Goal: Transaction & Acquisition: Book appointment/travel/reservation

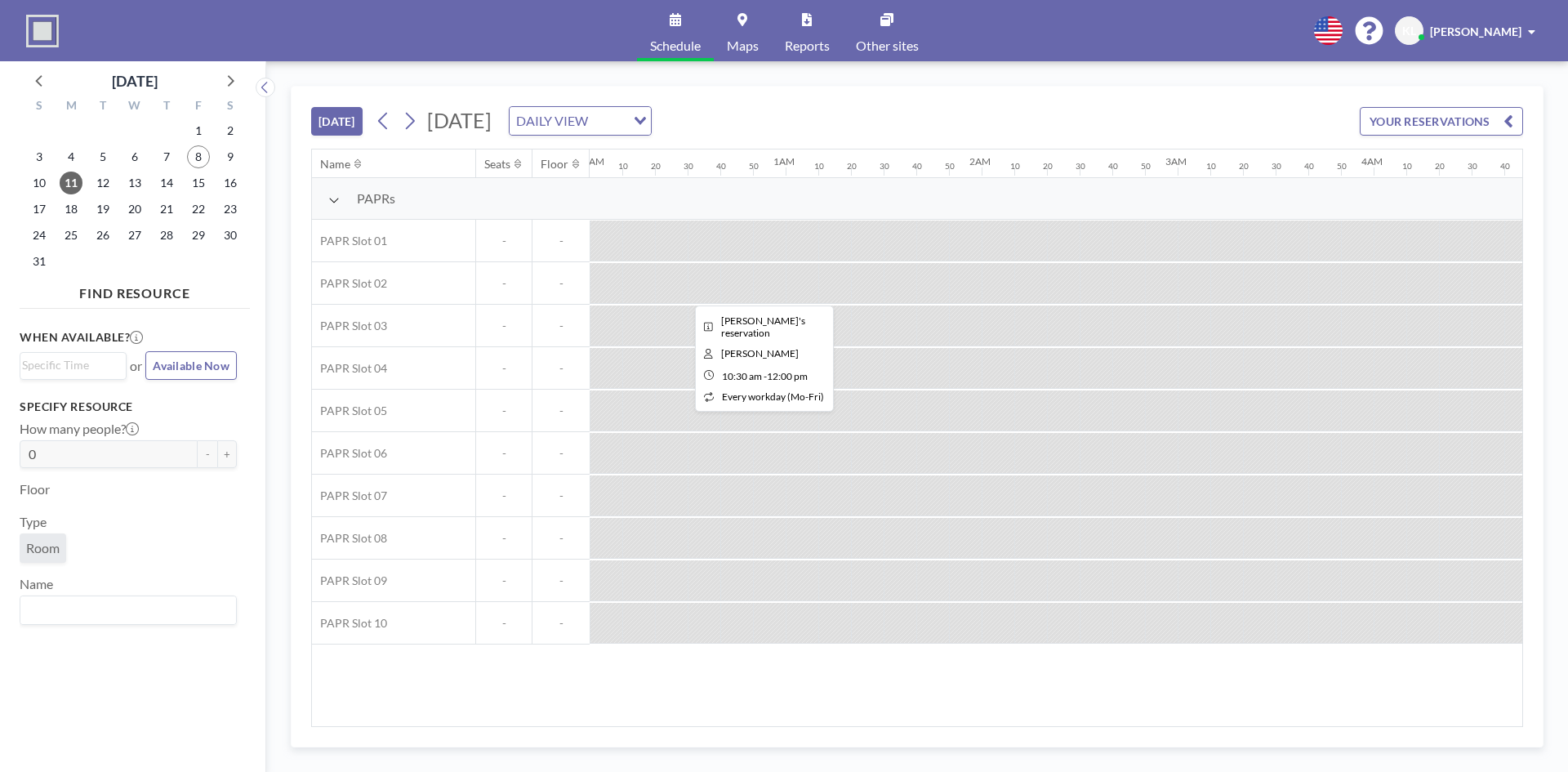
scroll to position [0, 2303]
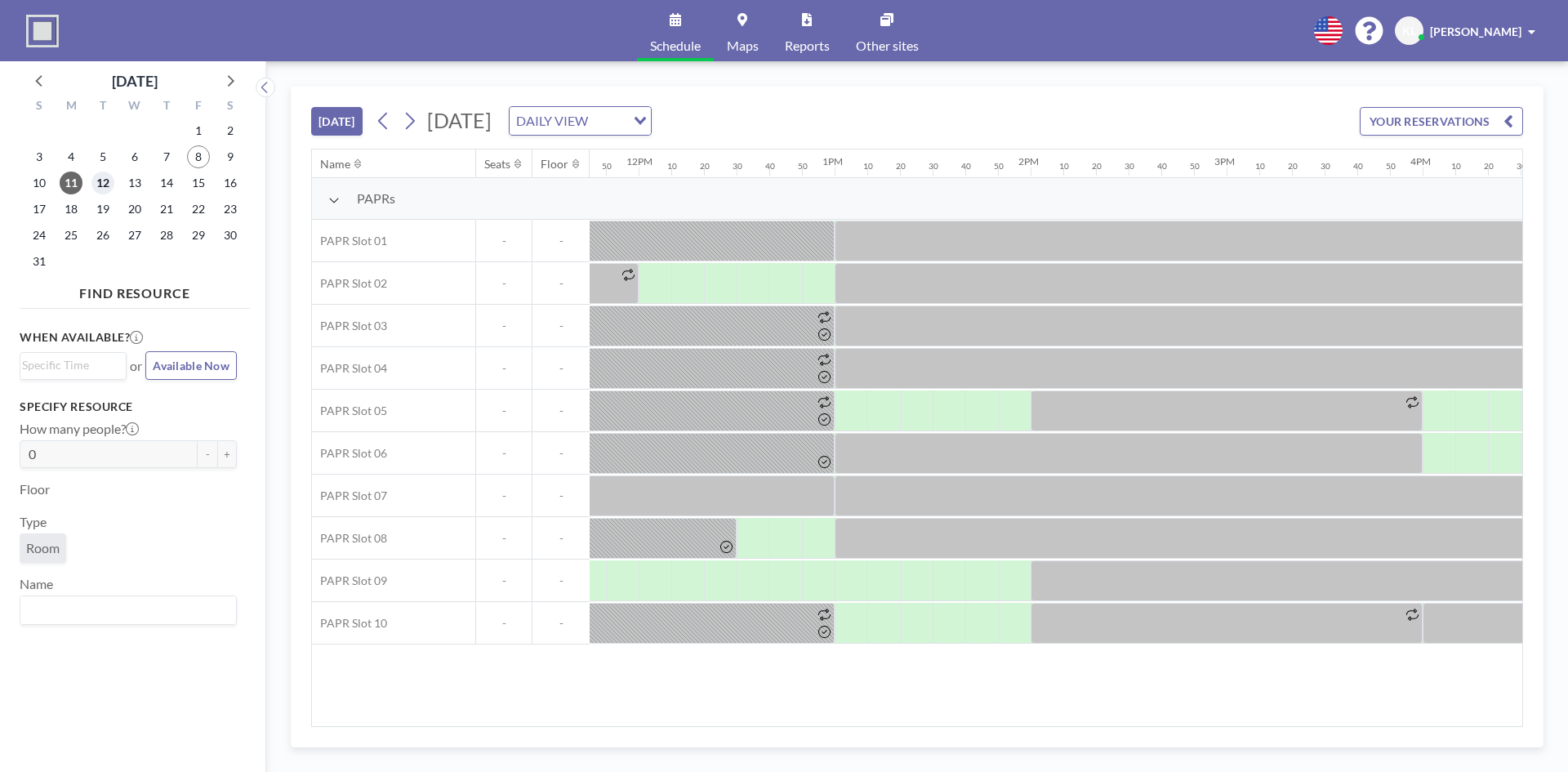
click at [102, 185] on span "12" at bounding box center [103, 183] width 23 height 23
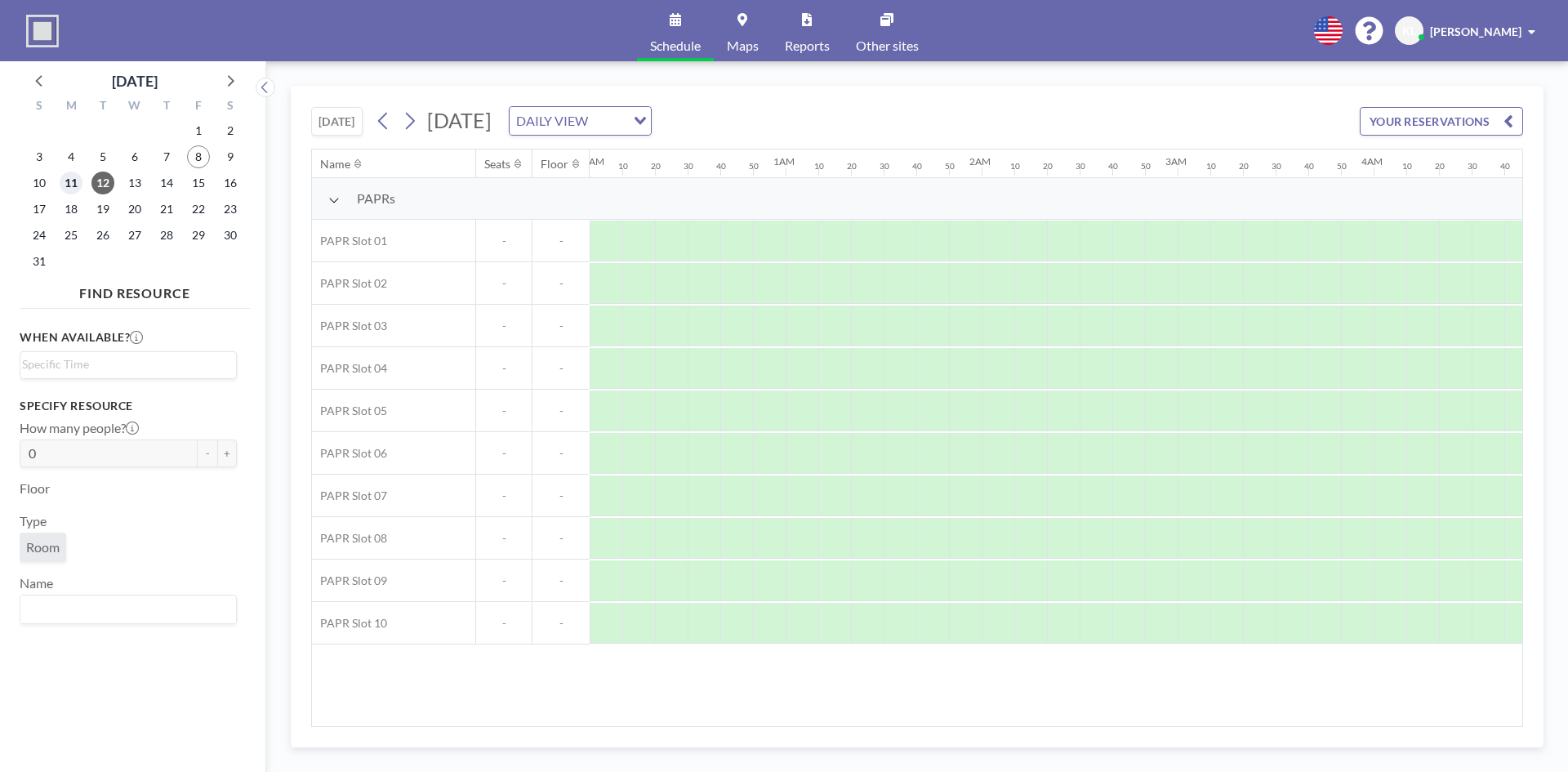
click at [64, 178] on span "11" at bounding box center [71, 183] width 23 height 23
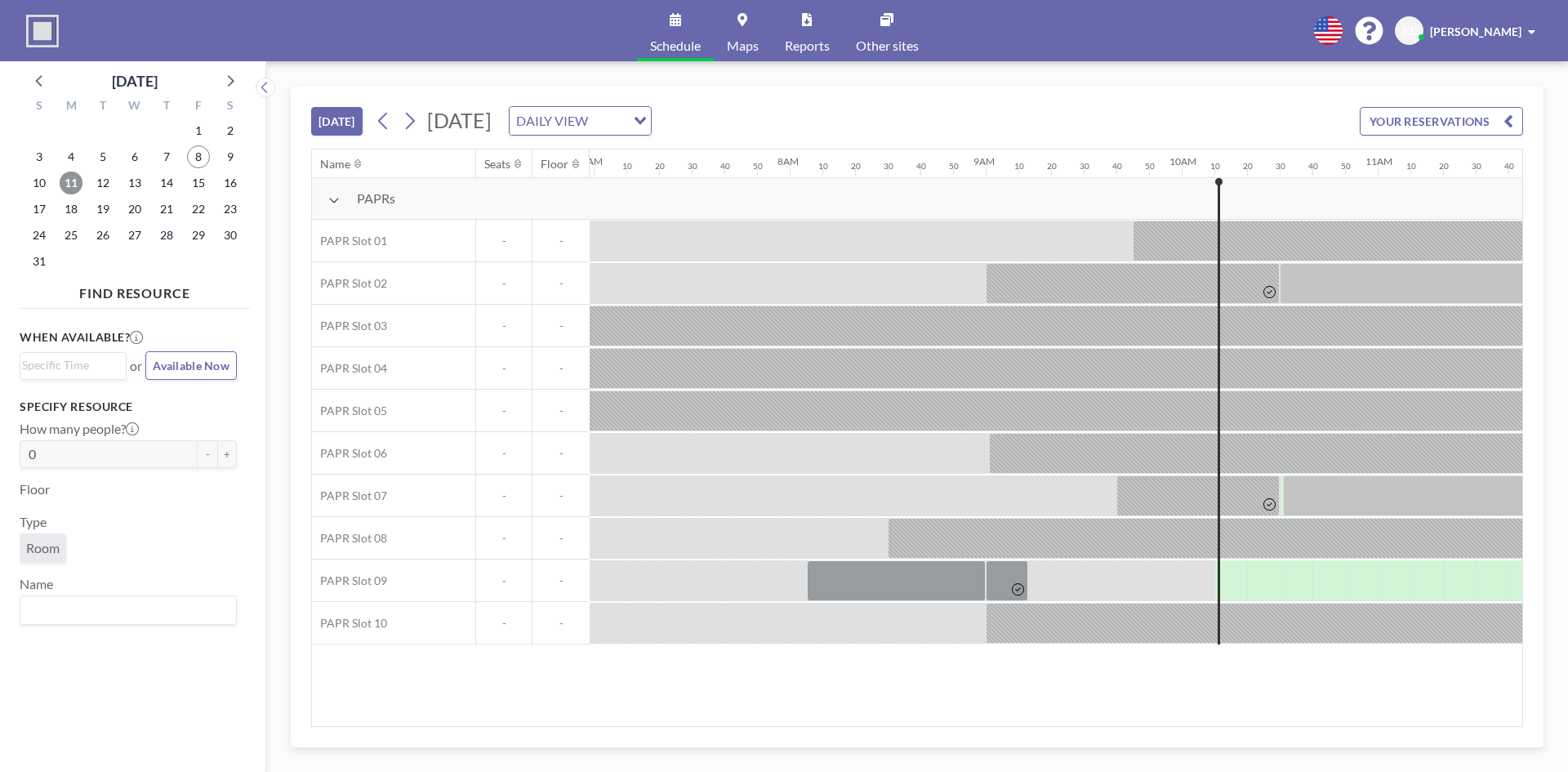
scroll to position [0, 1850]
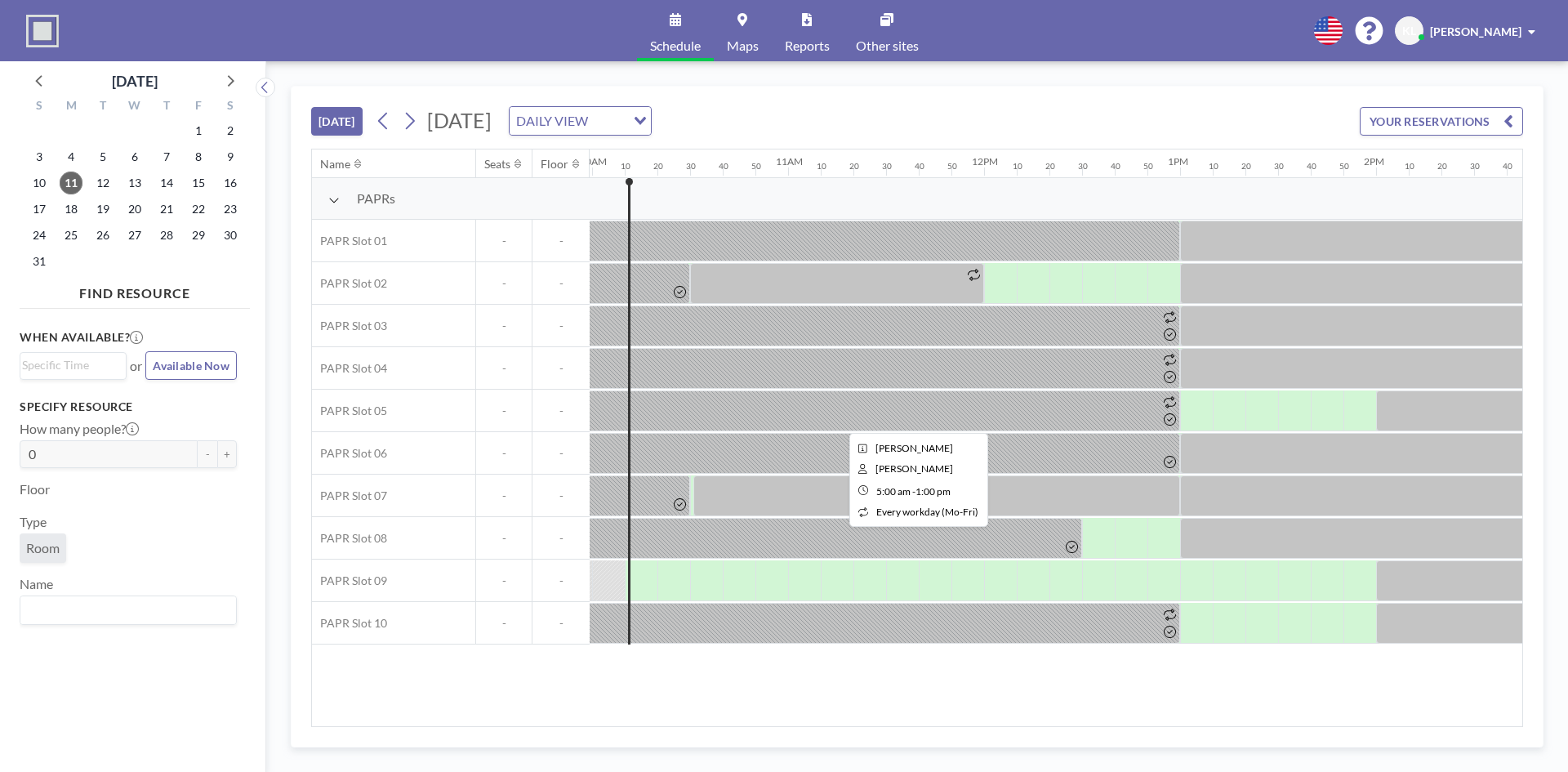
scroll to position [0, 1960]
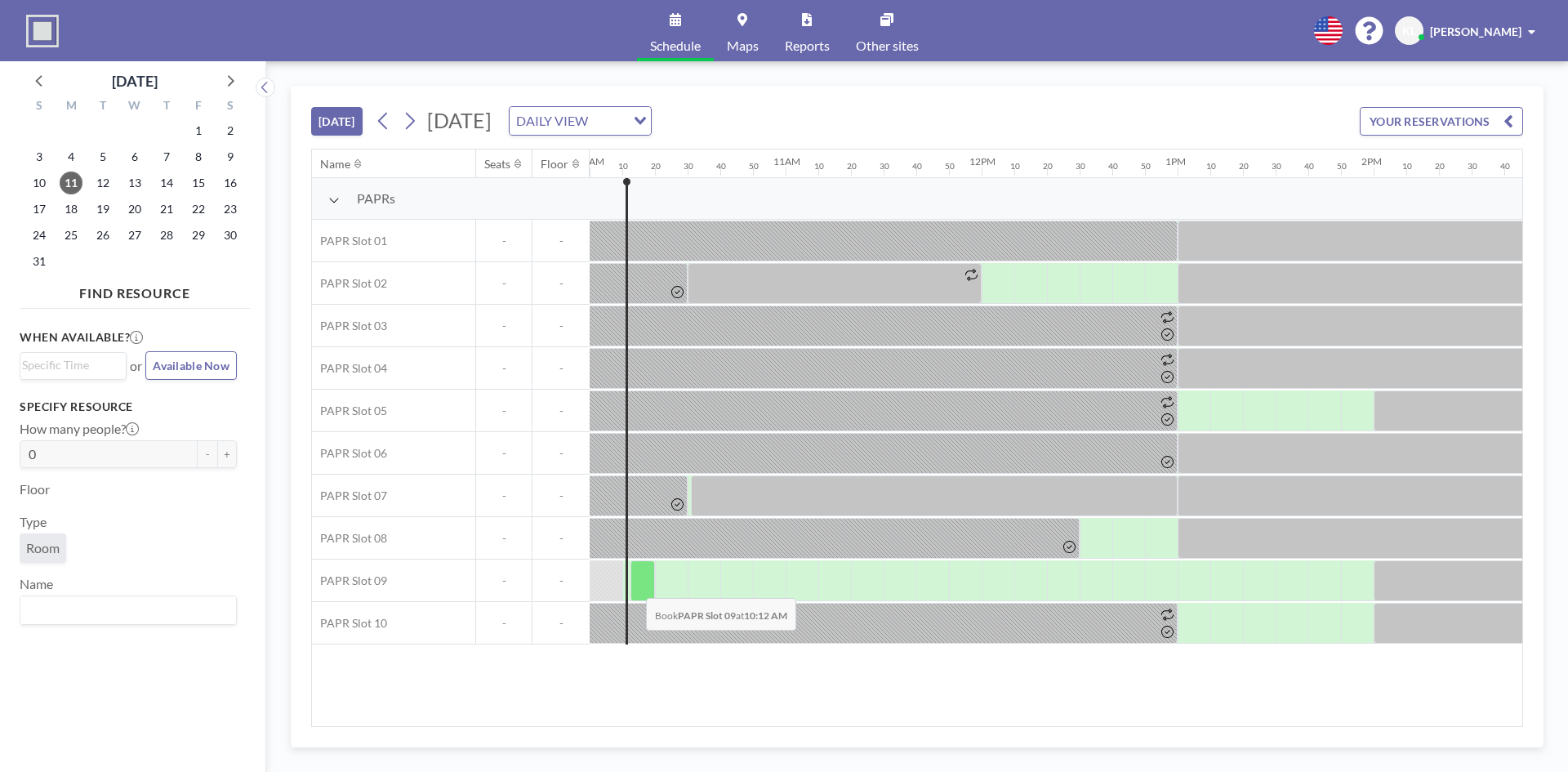
click at [633, 585] on div at bounding box center [643, 580] width 25 height 40
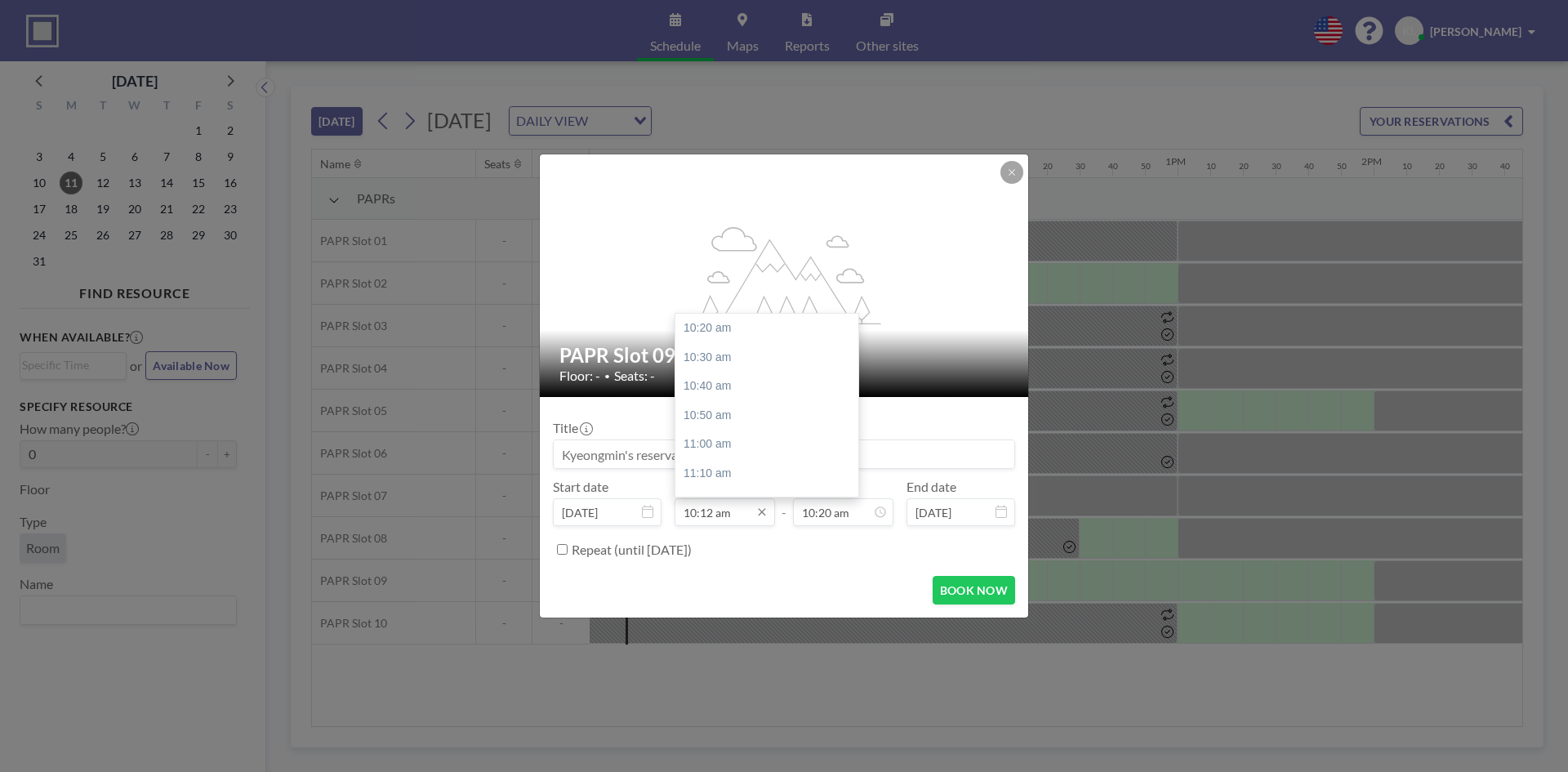
click at [727, 522] on input "10:12 am" at bounding box center [725, 512] width 101 height 28
click at [719, 333] on div "10:20 am" at bounding box center [770, 329] width 191 height 30
type input "10:20 am"
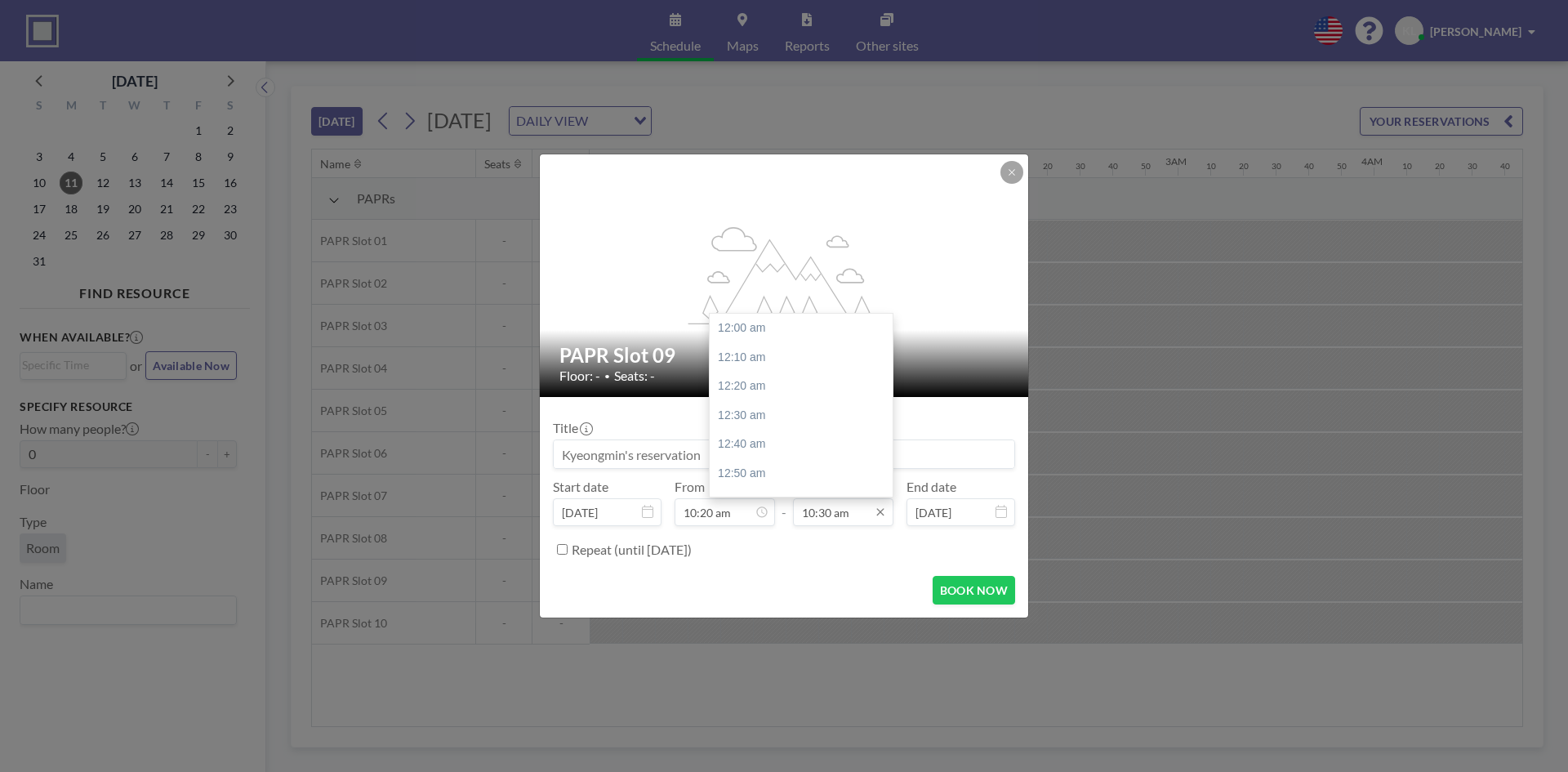
scroll to position [1831, 0]
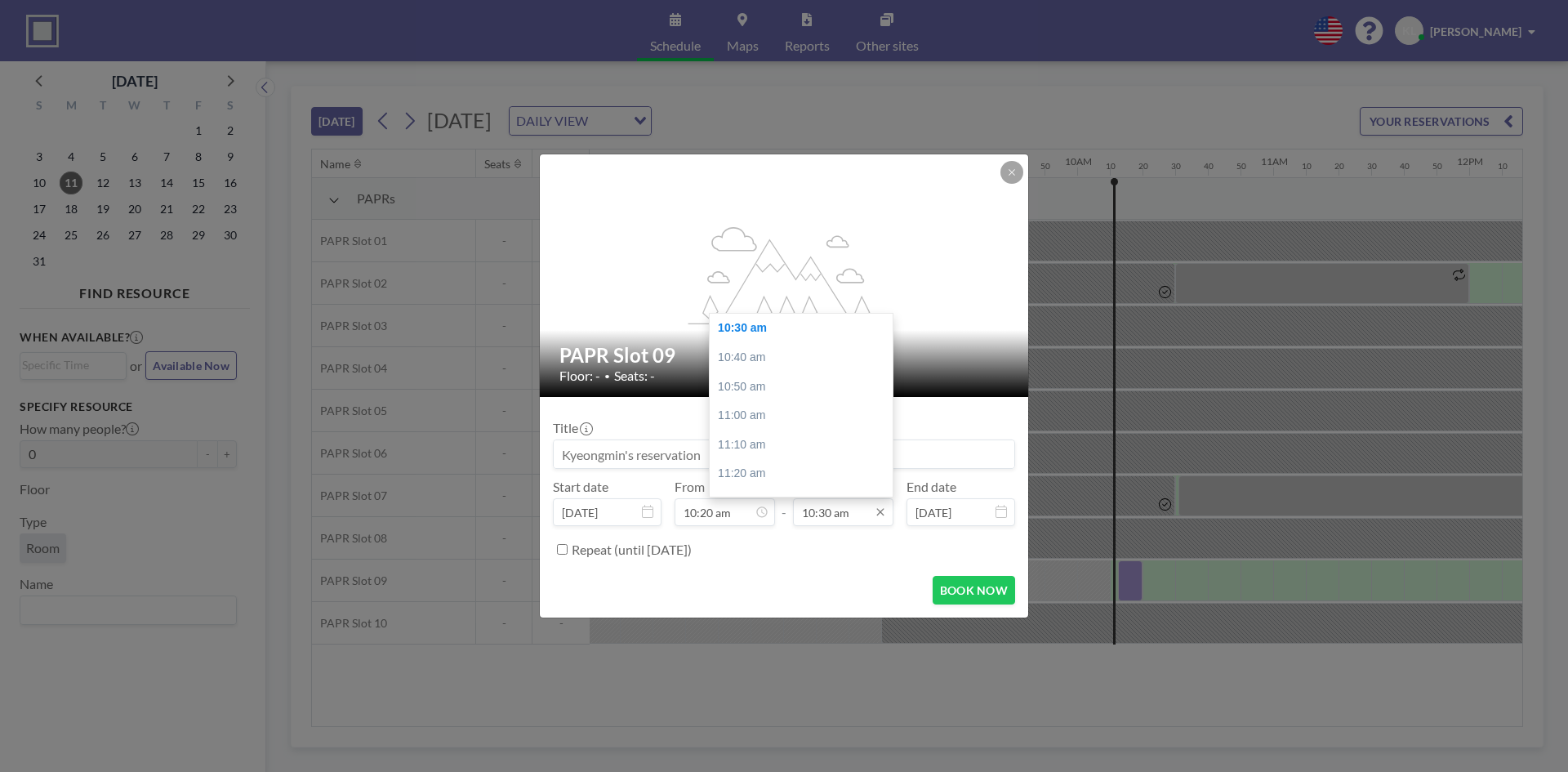
click at [839, 521] on input "10:30 am" at bounding box center [843, 512] width 101 height 28
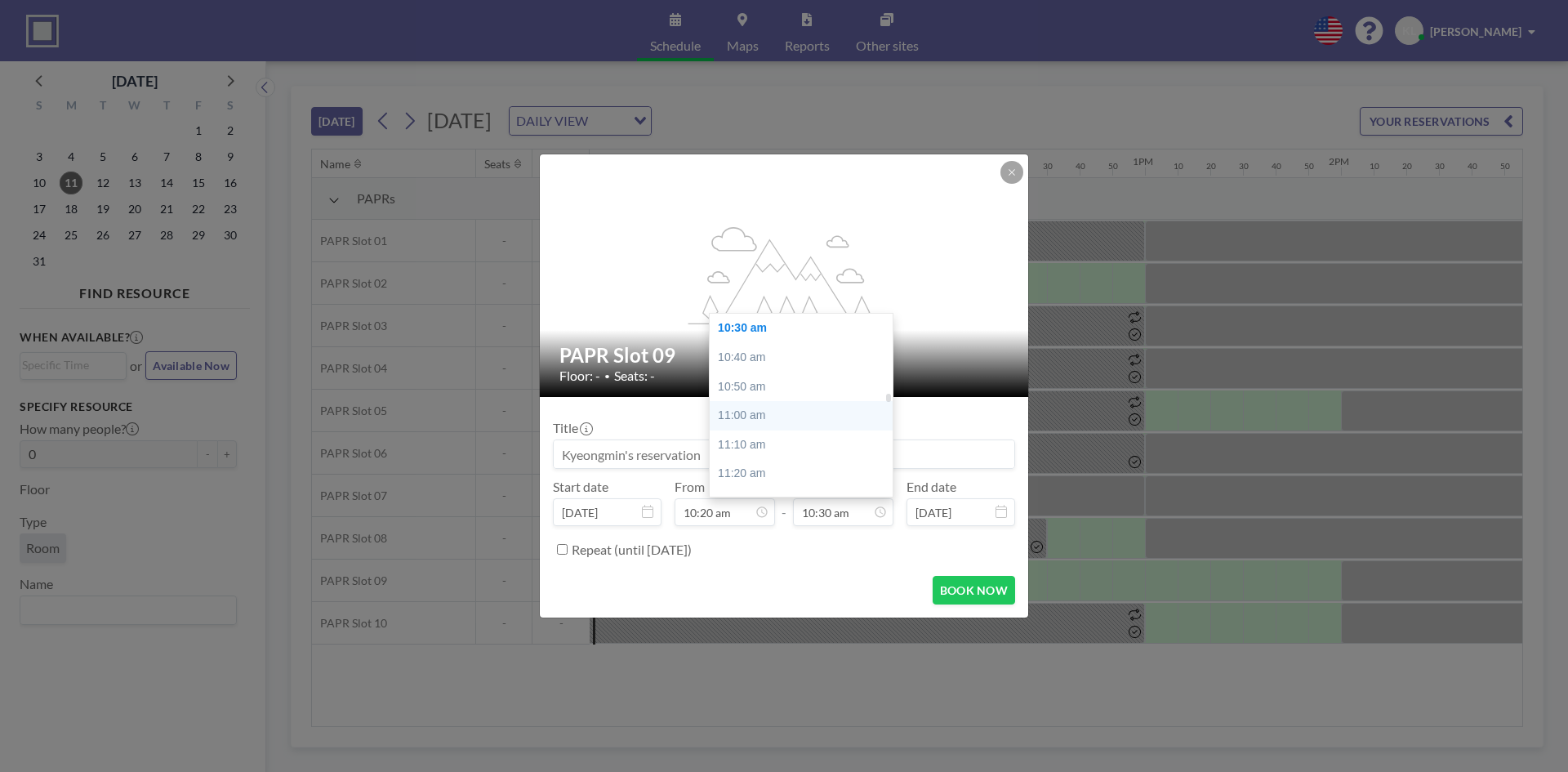
click at [766, 416] on div "11:00 am" at bounding box center [805, 416] width 191 height 30
type input "11:00 am"
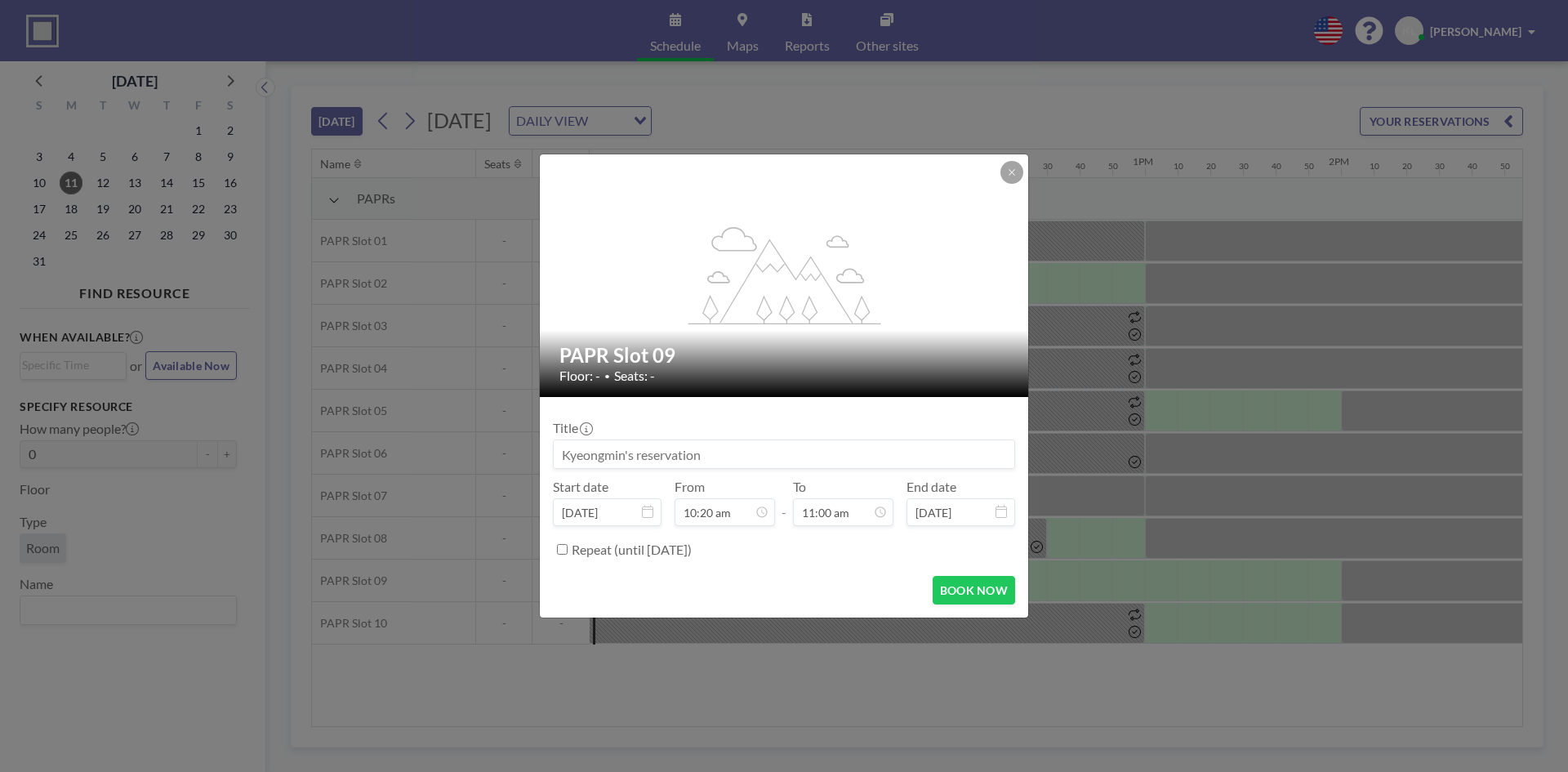
scroll to position [1918, 0]
click at [978, 595] on button "BOOK NOW" at bounding box center [974, 590] width 83 height 29
